Goal: Navigation & Orientation: Find specific page/section

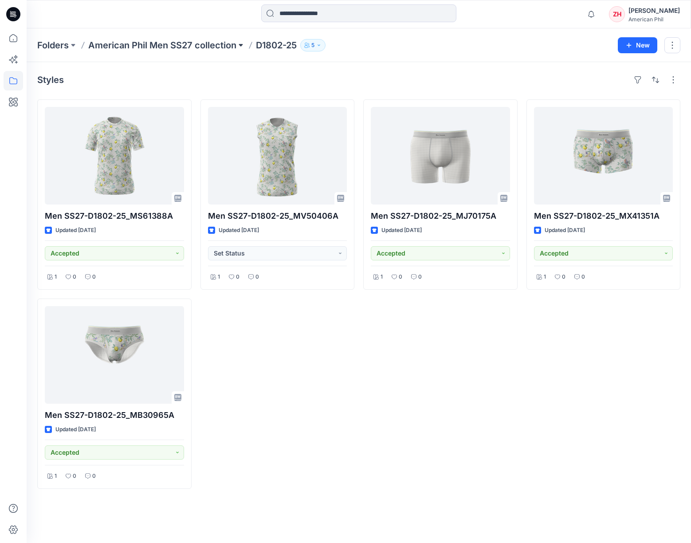
click at [242, 44] on button at bounding box center [240, 45] width 9 height 12
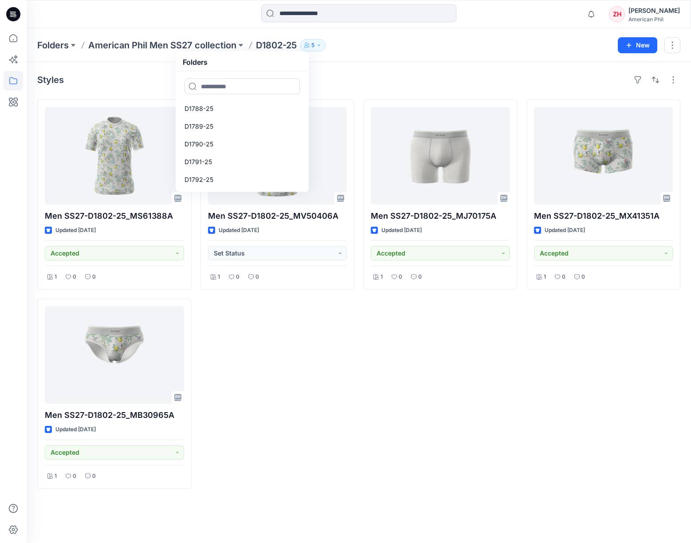
click at [209, 30] on div "Folders American Phil Men SS27 collection Folders D1788-25 D1789-25 D1790-25 D1…" at bounding box center [359, 45] width 665 height 34
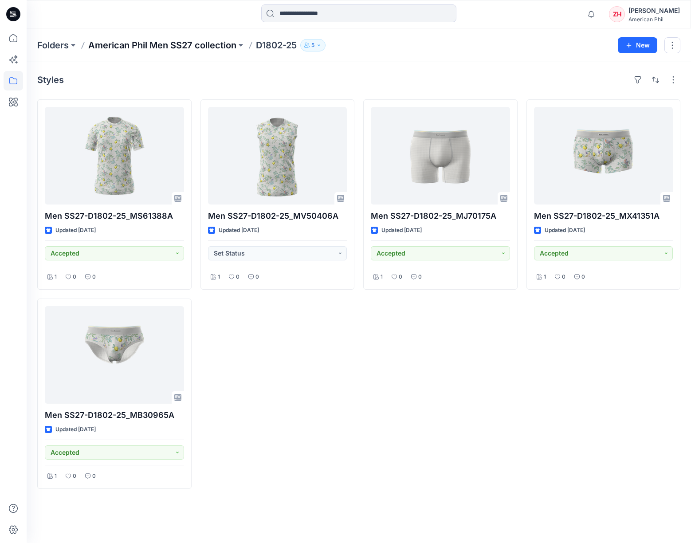
click at [208, 44] on p "American Phil Men SS27 collection" at bounding box center [162, 45] width 148 height 12
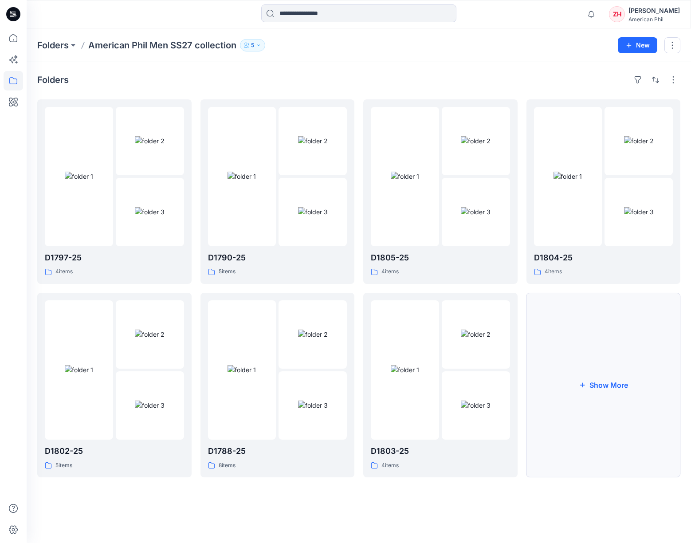
click at [610, 358] on button "Show More" at bounding box center [604, 385] width 154 height 185
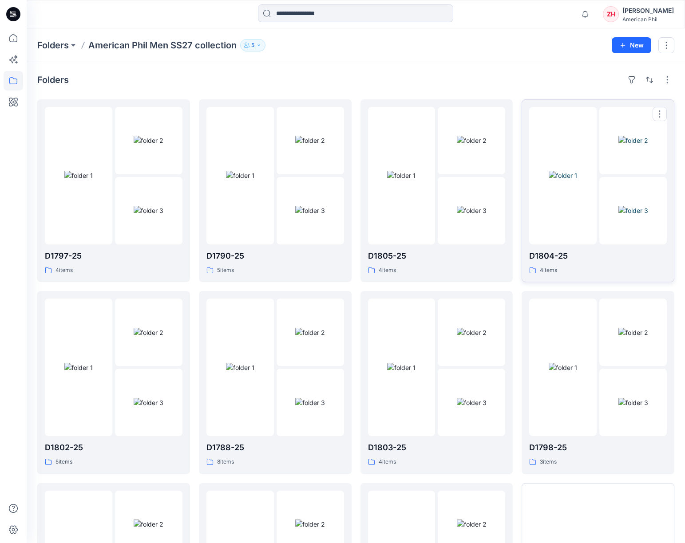
click at [577, 180] on img at bounding box center [562, 175] width 28 height 9
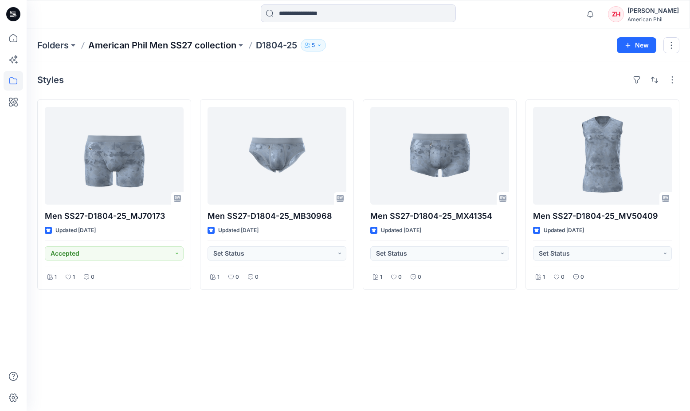
click at [223, 43] on p "American Phil Men SS27 collection" at bounding box center [162, 45] width 148 height 12
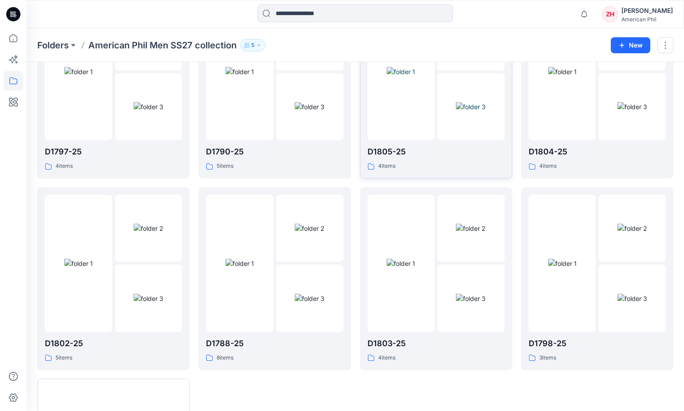
scroll to position [278, 0]
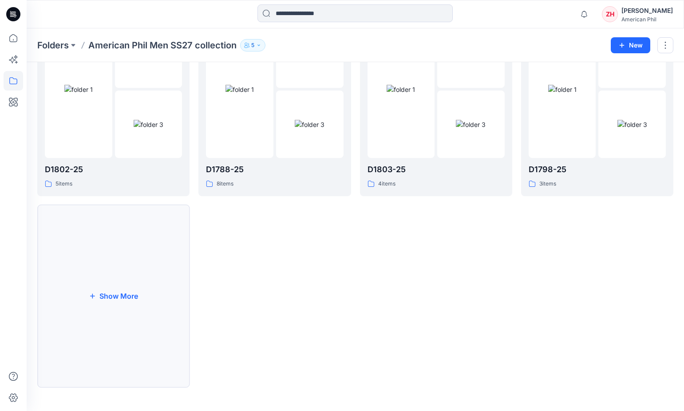
click at [134, 277] on button "Show More" at bounding box center [113, 296] width 152 height 183
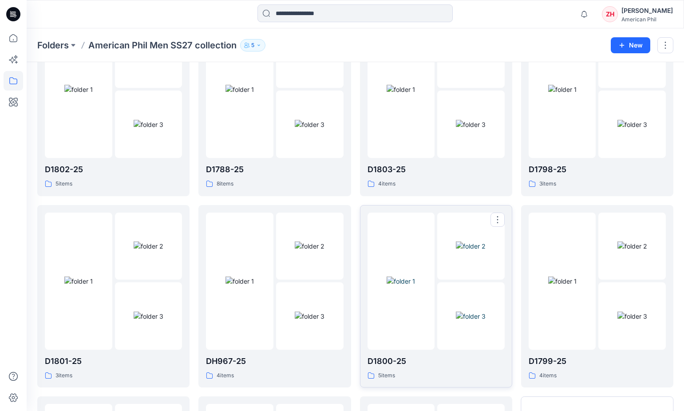
click at [408, 217] on div at bounding box center [400, 281] width 67 height 137
